Goal: Register for event/course

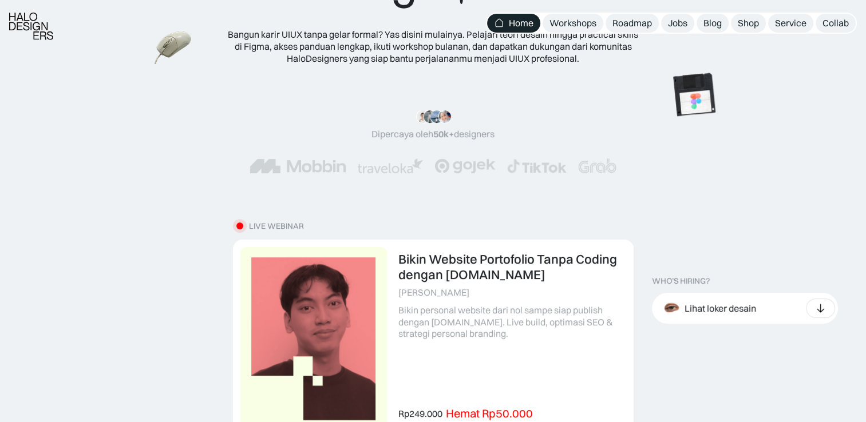
scroll to position [172, 0]
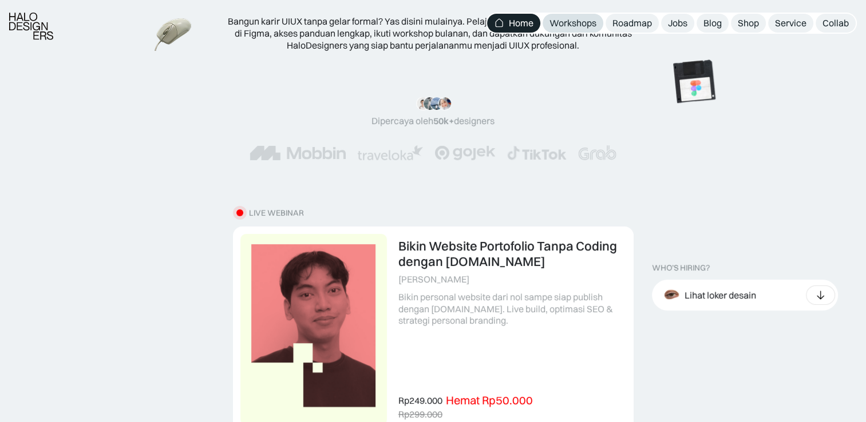
click at [577, 23] on div "Workshops" at bounding box center [572, 23] width 47 height 12
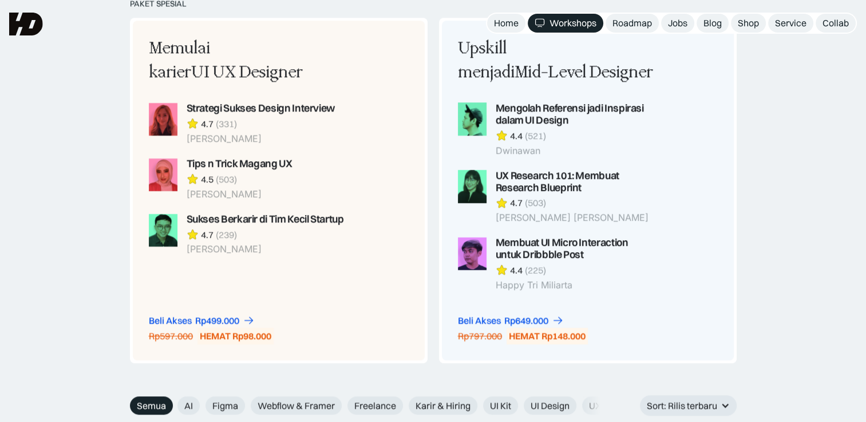
scroll to position [1145, 0]
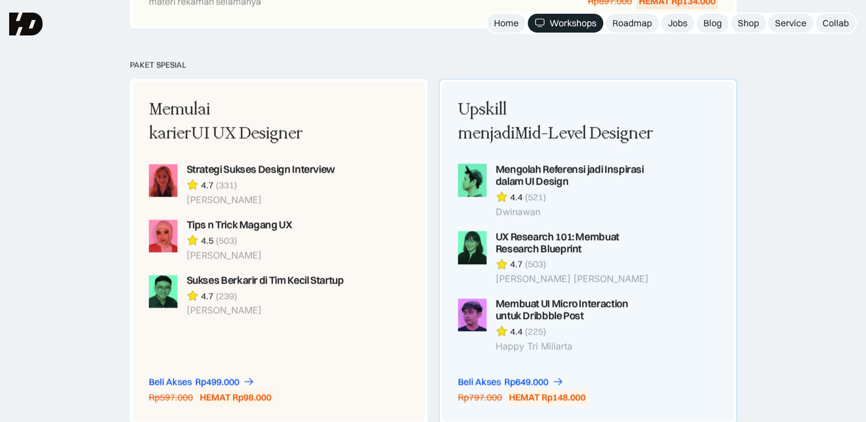
click at [571, 132] on span "Mid-Level Designer" at bounding box center [583, 133] width 138 height 19
click at [516, 144] on div "Upskill menjadi Mid-Level Designer Mengolah Referensi jadi Inspirasi dalam UI D…" at bounding box center [556, 225] width 197 height 254
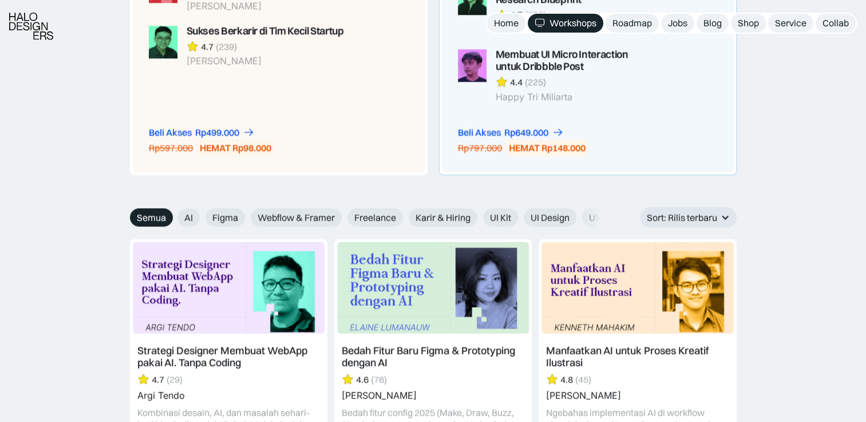
scroll to position [1431, 0]
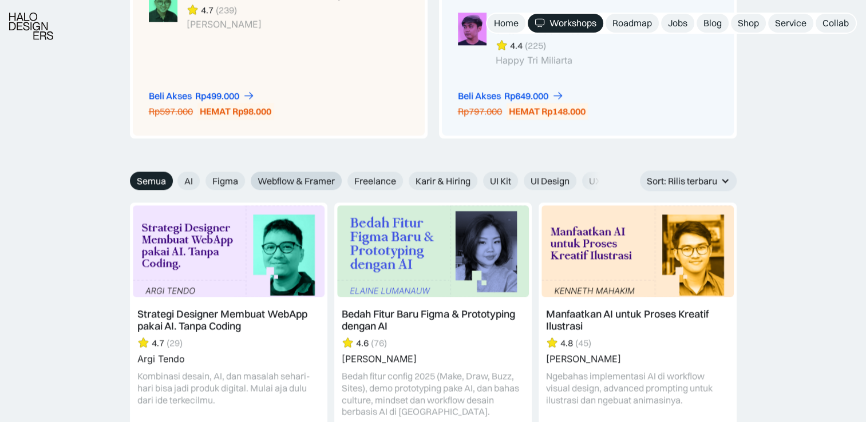
click at [272, 178] on span "Webflow & Framer" at bounding box center [296, 181] width 77 height 12
click at [173, 178] on input "Webflow & Framer" at bounding box center [169, 176] width 7 height 7
radio input "true"
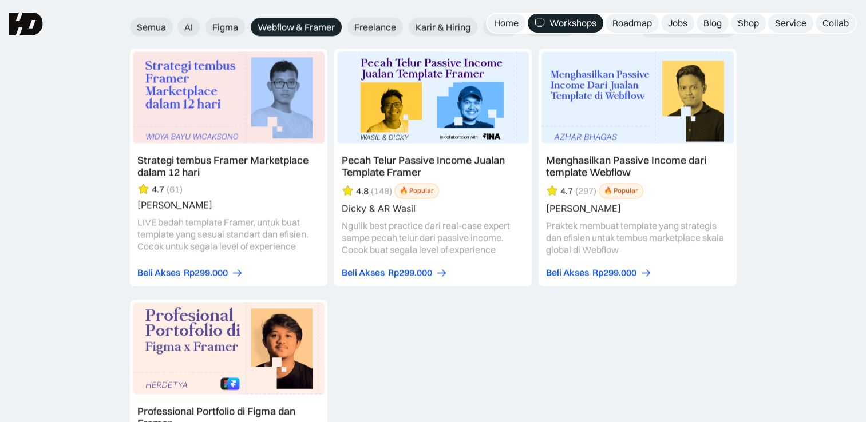
scroll to position [1545, 0]
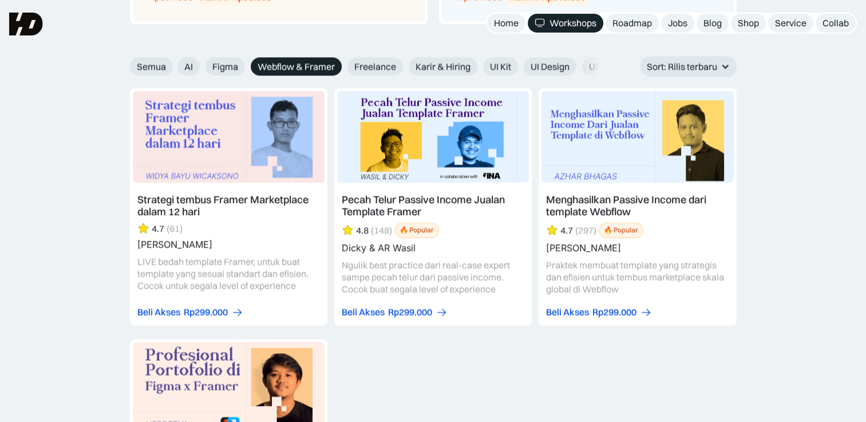
click at [387, 200] on link at bounding box center [432, 207] width 197 height 238
click at [695, 181] on link at bounding box center [637, 207] width 197 height 238
click at [401, 203] on link at bounding box center [432, 207] width 197 height 238
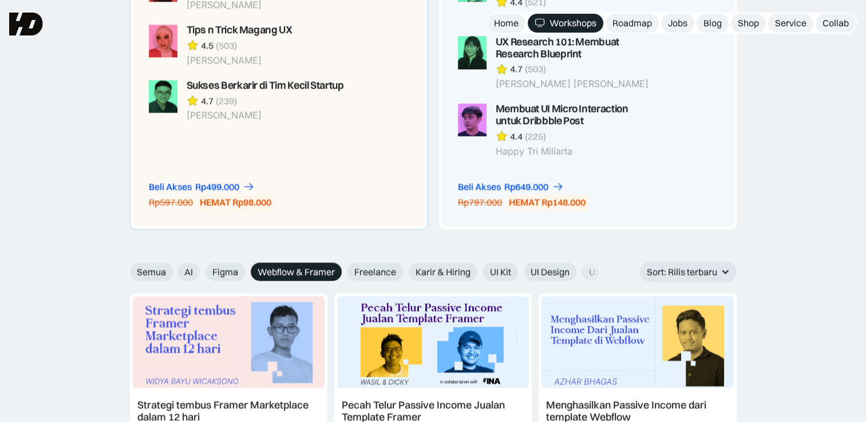
scroll to position [1316, 0]
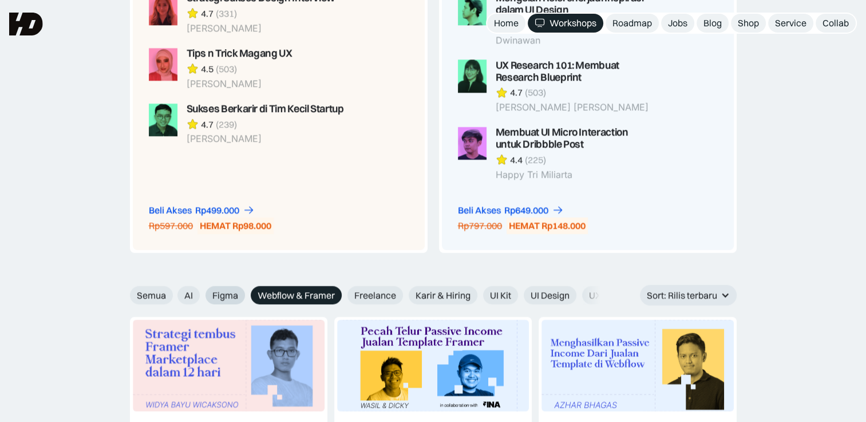
click at [216, 292] on span "Figma" at bounding box center [225, 296] width 26 height 12
click at [173, 292] on input "Figma" at bounding box center [169, 291] width 7 height 7
radio input "true"
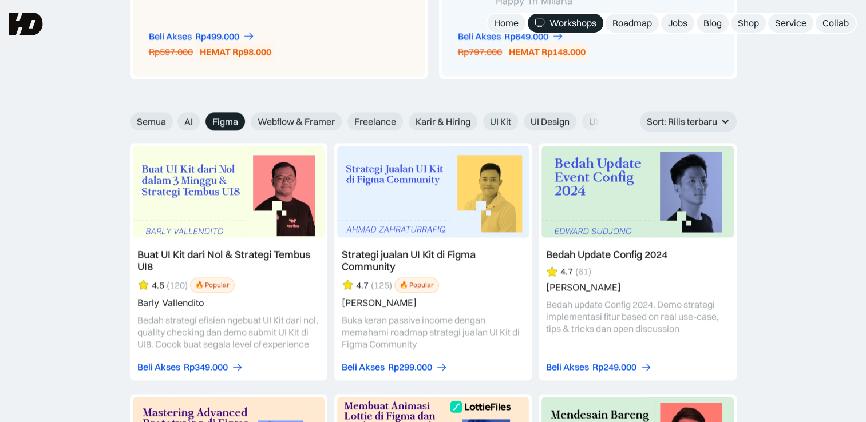
scroll to position [1488, 0]
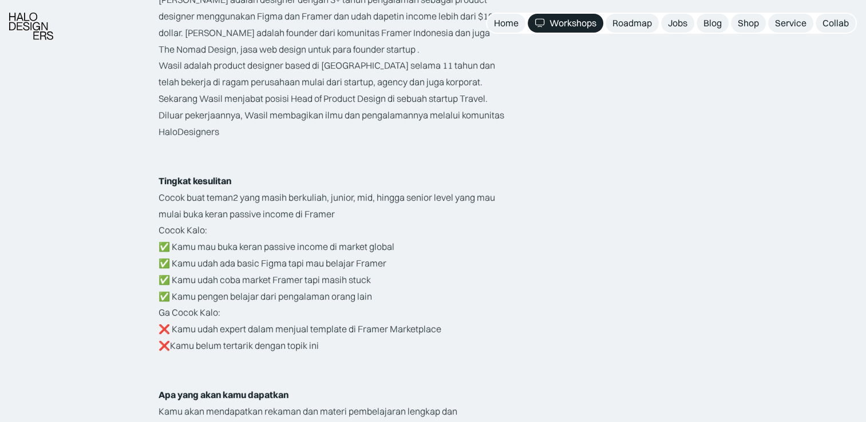
scroll to position [1946, 0]
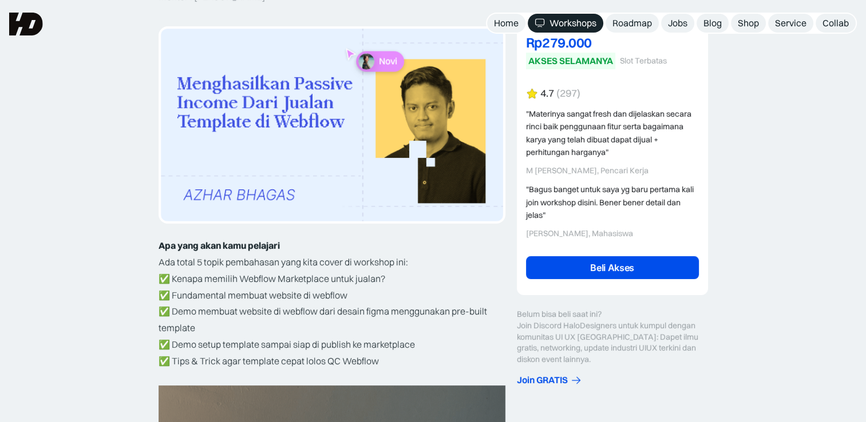
scroll to position [172, 0]
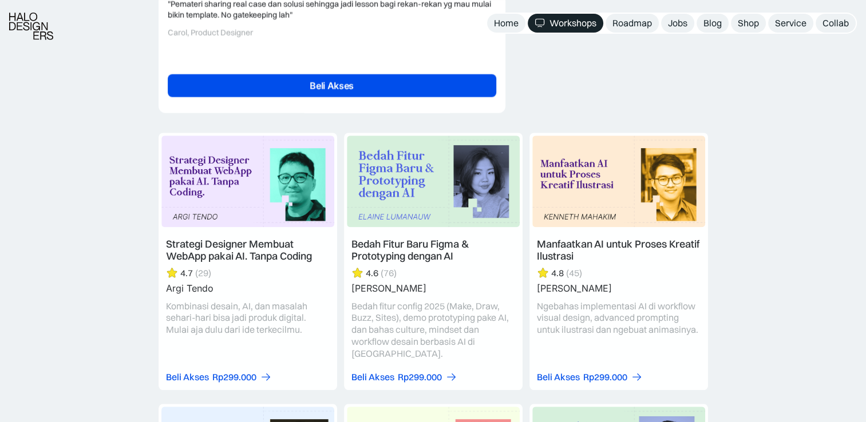
scroll to position [2919, 0]
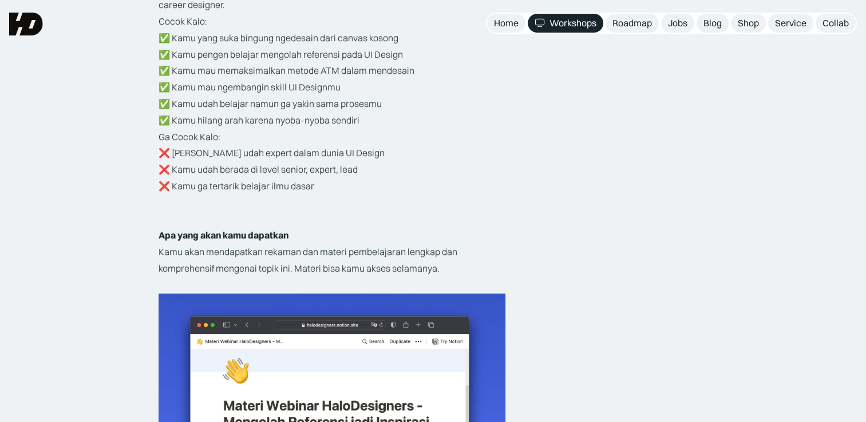
scroll to position [1946, 0]
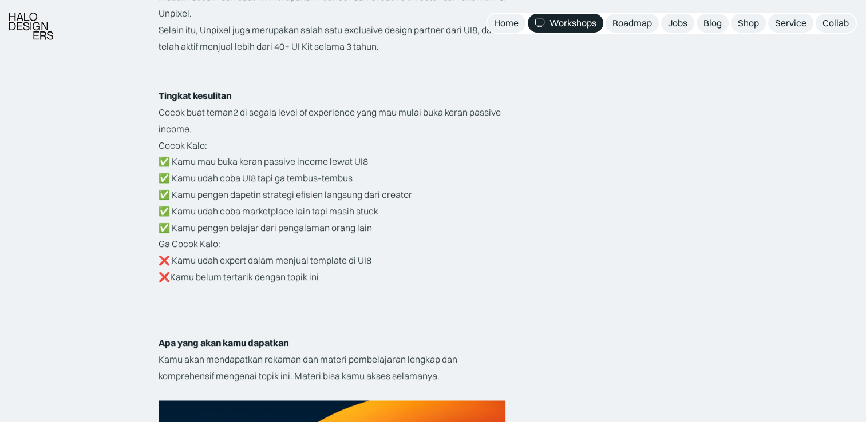
scroll to position [1889, 0]
